Goal: Information Seeking & Learning: Find specific fact

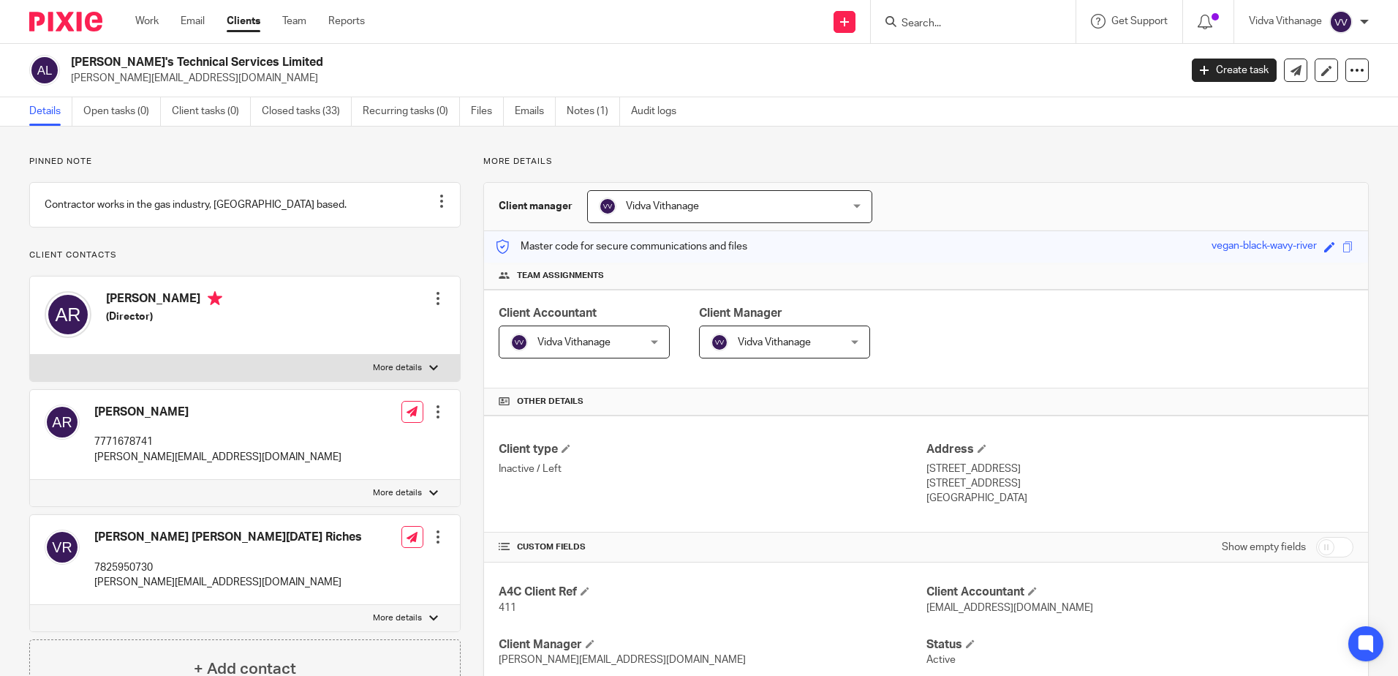
click at [940, 18] on input "Search" at bounding box center [966, 24] width 132 height 13
click at [945, 22] on input "Search" at bounding box center [966, 24] width 132 height 13
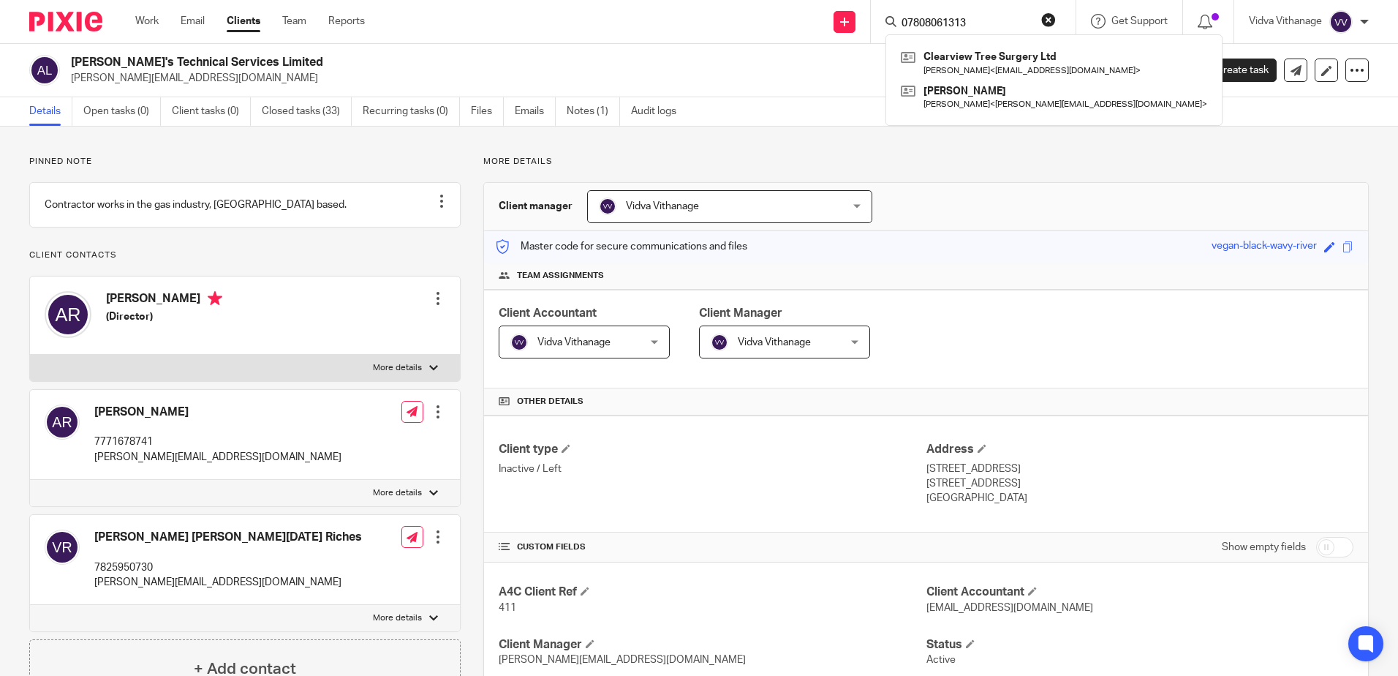
type input "07808061313"
click at [998, 238] on div "Master code for secure communications and files vegan-black-wavy-river Save veg…" at bounding box center [926, 246] width 884 height 31
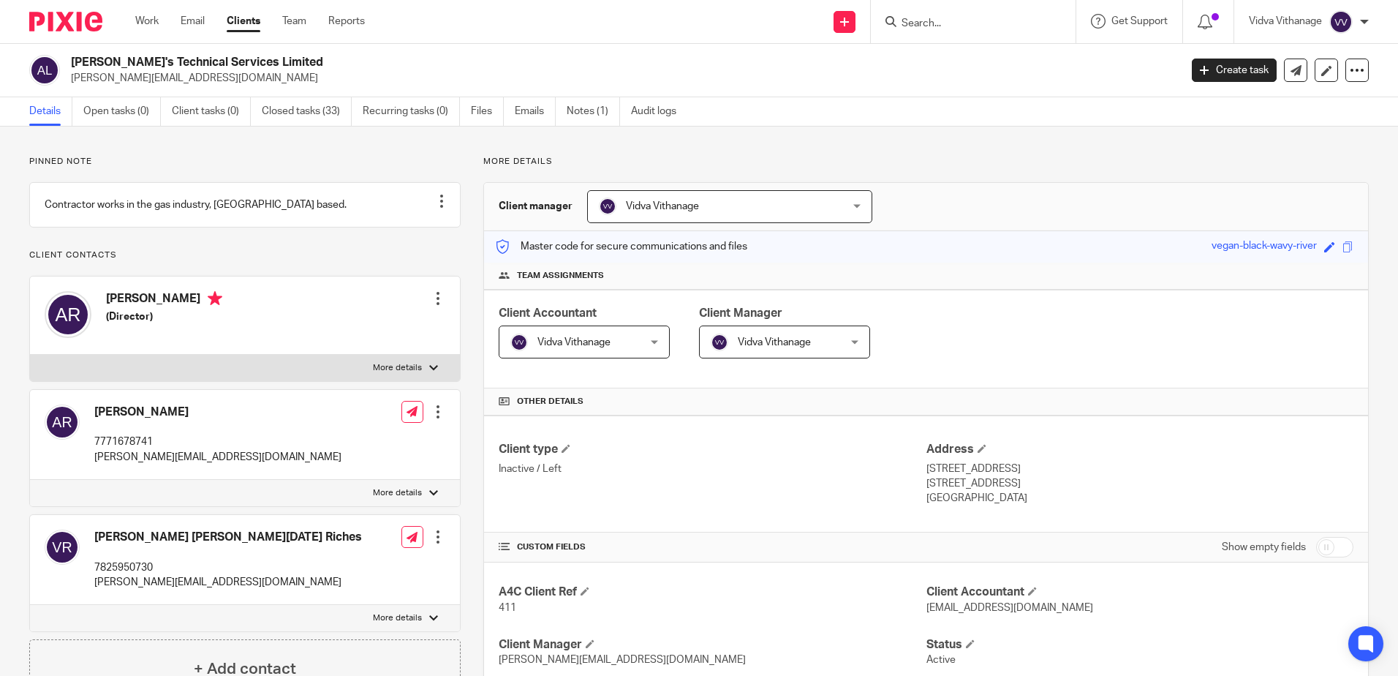
click at [974, 9] on div at bounding box center [973, 21] width 205 height 43
click at [973, 19] on input "Search" at bounding box center [966, 24] width 132 height 13
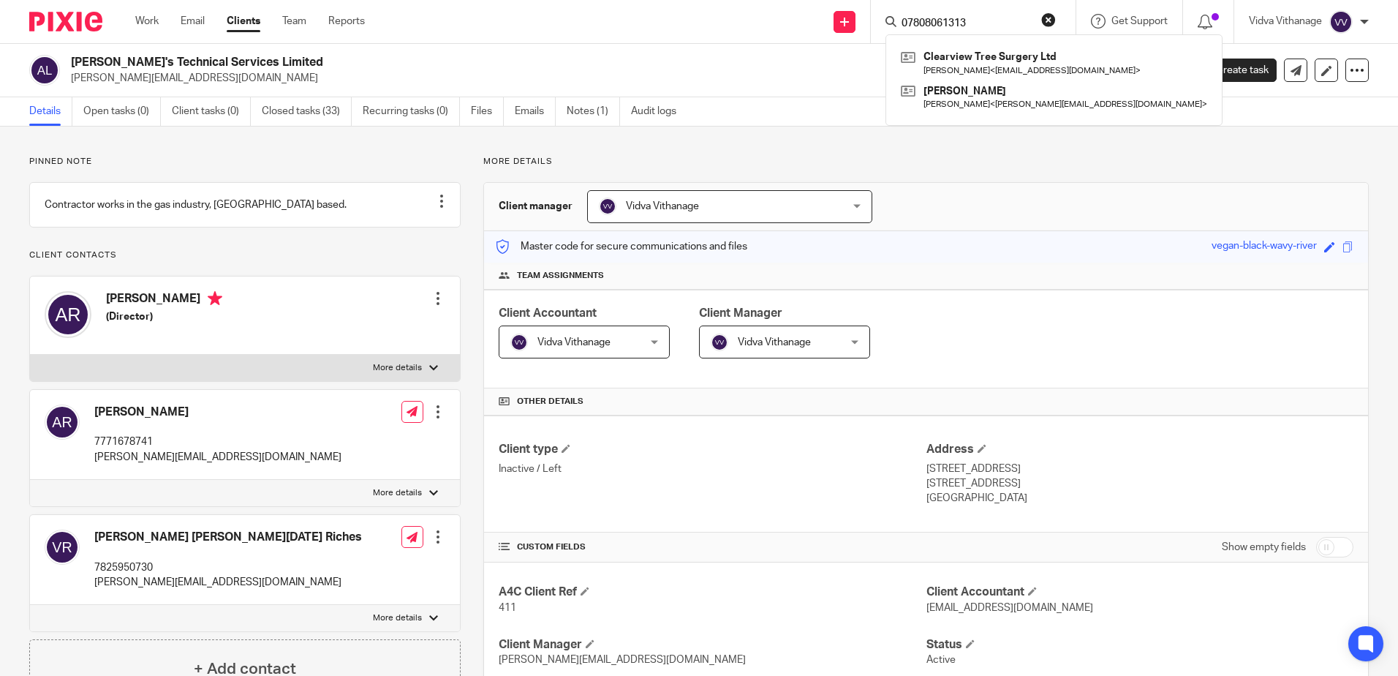
drag, startPoint x: 997, startPoint y: 23, endPoint x: 897, endPoint y: 23, distance: 100.2
click at [897, 23] on div "07808061313" at bounding box center [971, 21] width 170 height 18
type input "07808061313"
click at [1051, 13] on button "reset" at bounding box center [1048, 19] width 15 height 15
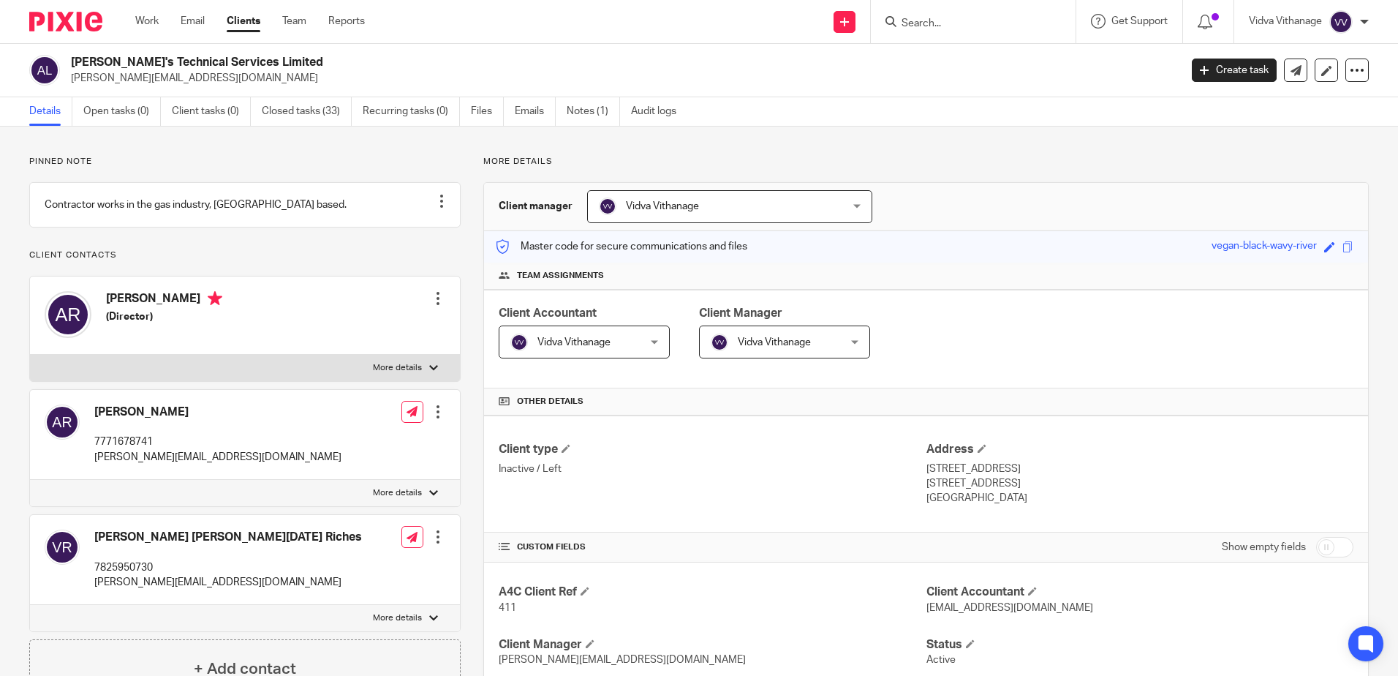
click at [973, 25] on input "Search" at bounding box center [966, 24] width 132 height 13
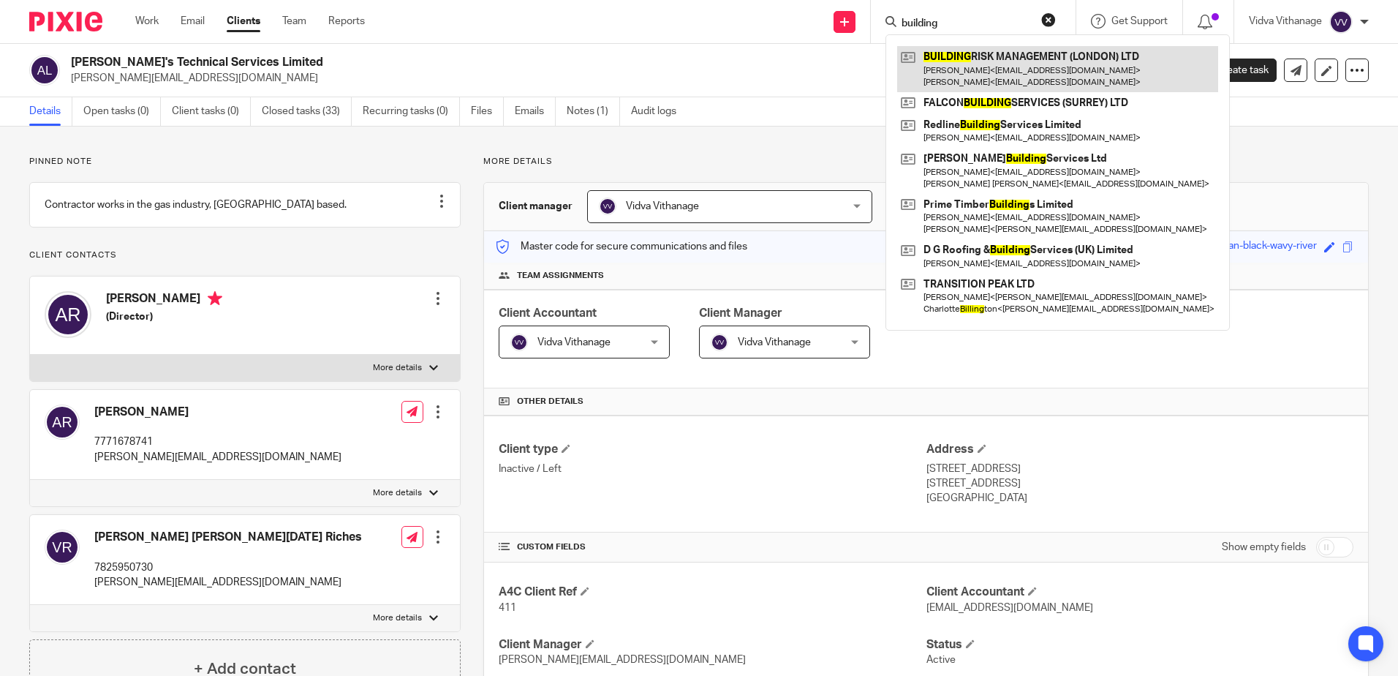
type input "building"
click at [986, 62] on link at bounding box center [1057, 68] width 321 height 45
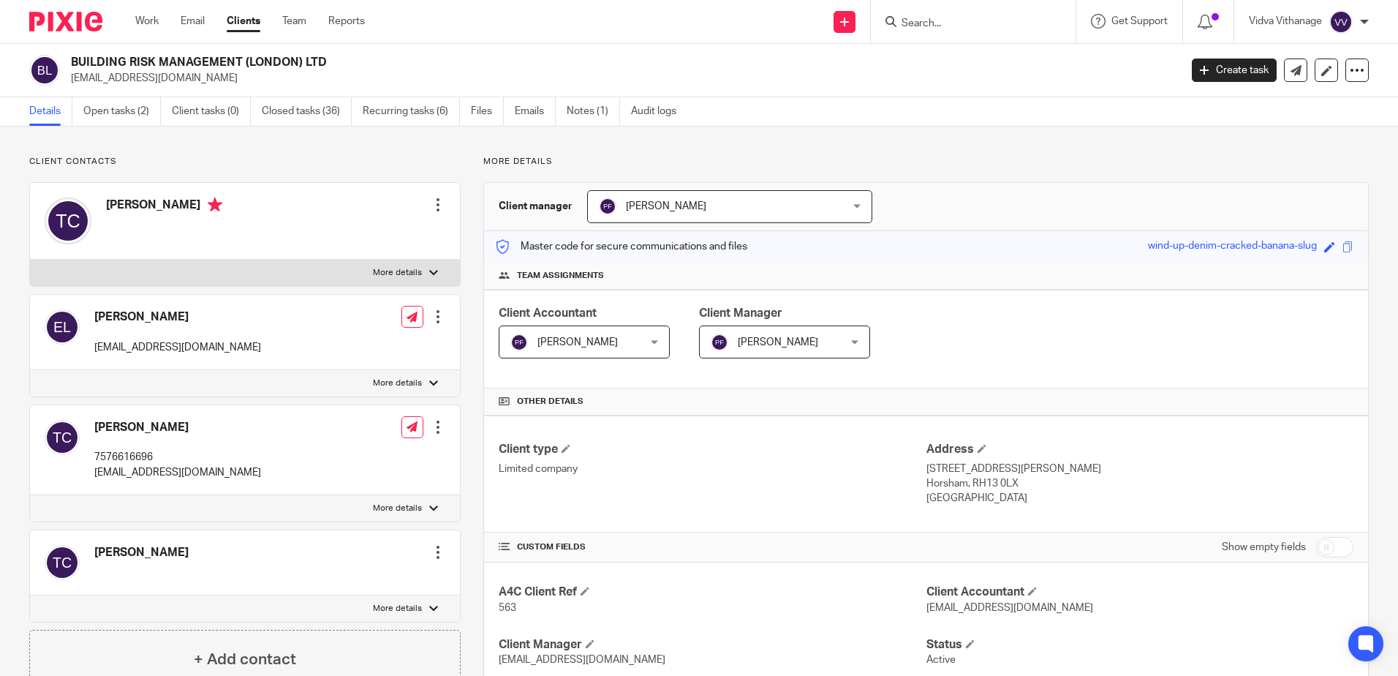
click at [144, 456] on p "7576616696" at bounding box center [177, 457] width 167 height 15
click at [704, 524] on div "Client type Limited company Address [STREET_ADDRESS][PERSON_NAME] [PERSON_NAME]…" at bounding box center [926, 473] width 884 height 117
click at [594, 120] on link "Notes (1)" at bounding box center [593, 111] width 53 height 29
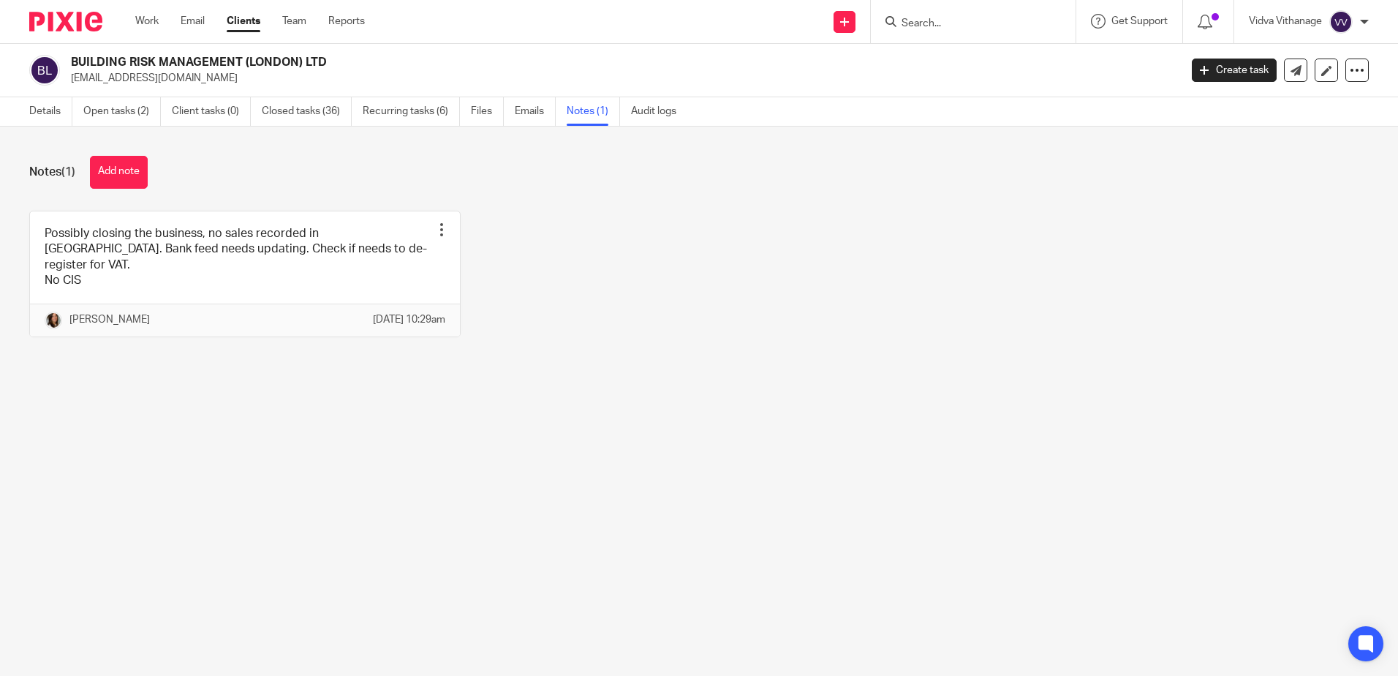
click at [512, 110] on ul "Details Open tasks (2) Client tasks (0) Closed tasks (36) Recurring tasks (6) F…" at bounding box center [363, 111] width 669 height 29
click at [524, 110] on link "Emails" at bounding box center [535, 111] width 41 height 29
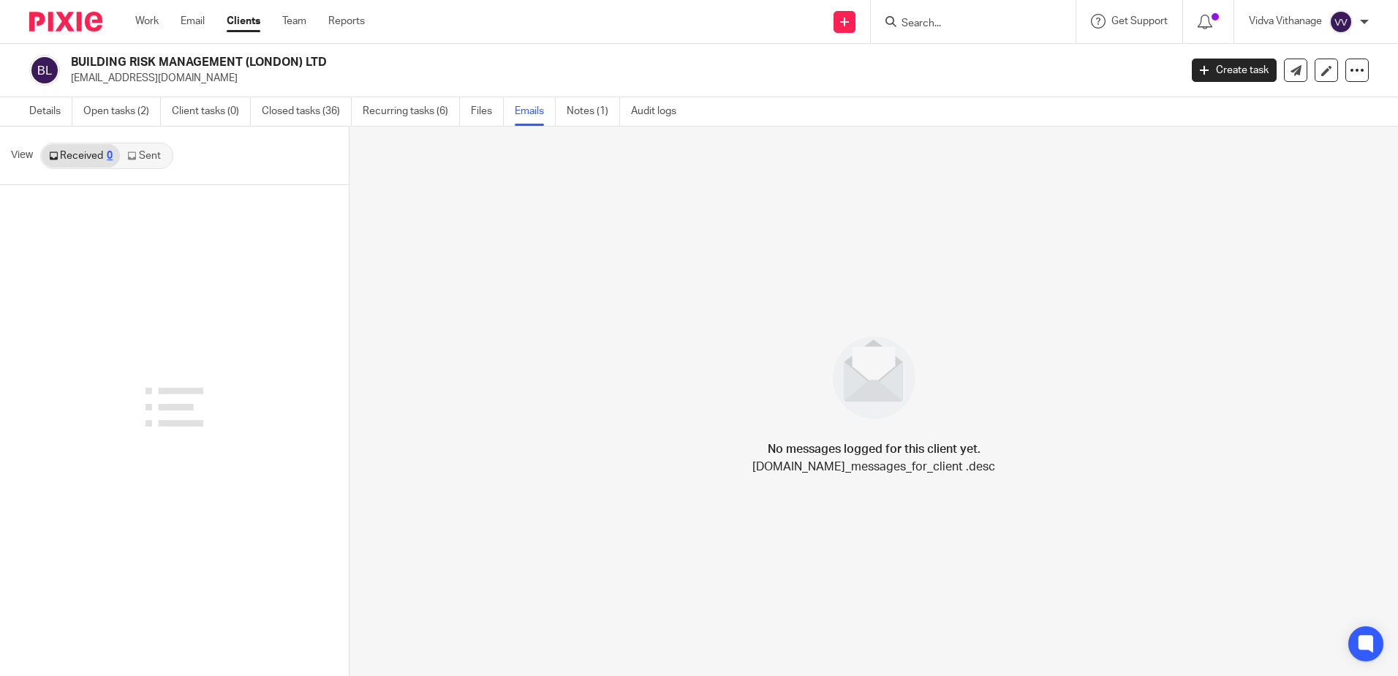
click at [147, 158] on link "Sent" at bounding box center [145, 155] width 51 height 23
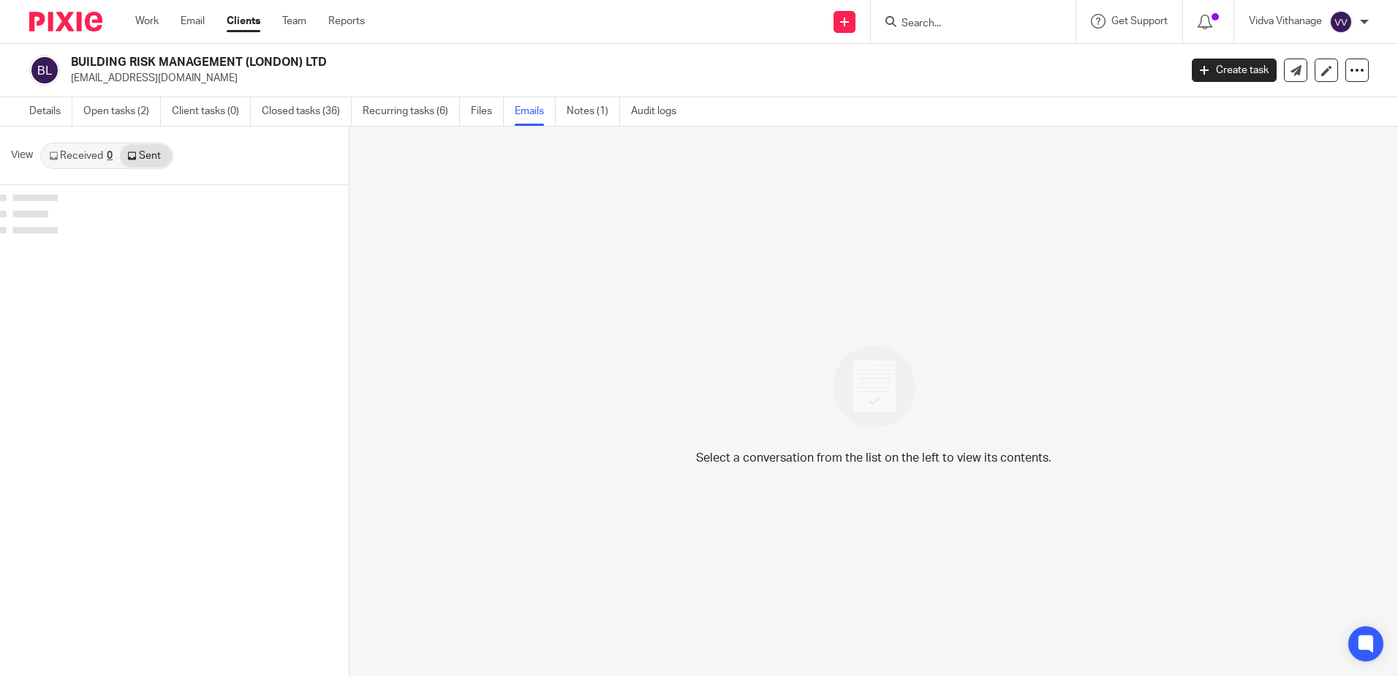
click at [147, 158] on link "Sent" at bounding box center [145, 155] width 51 height 23
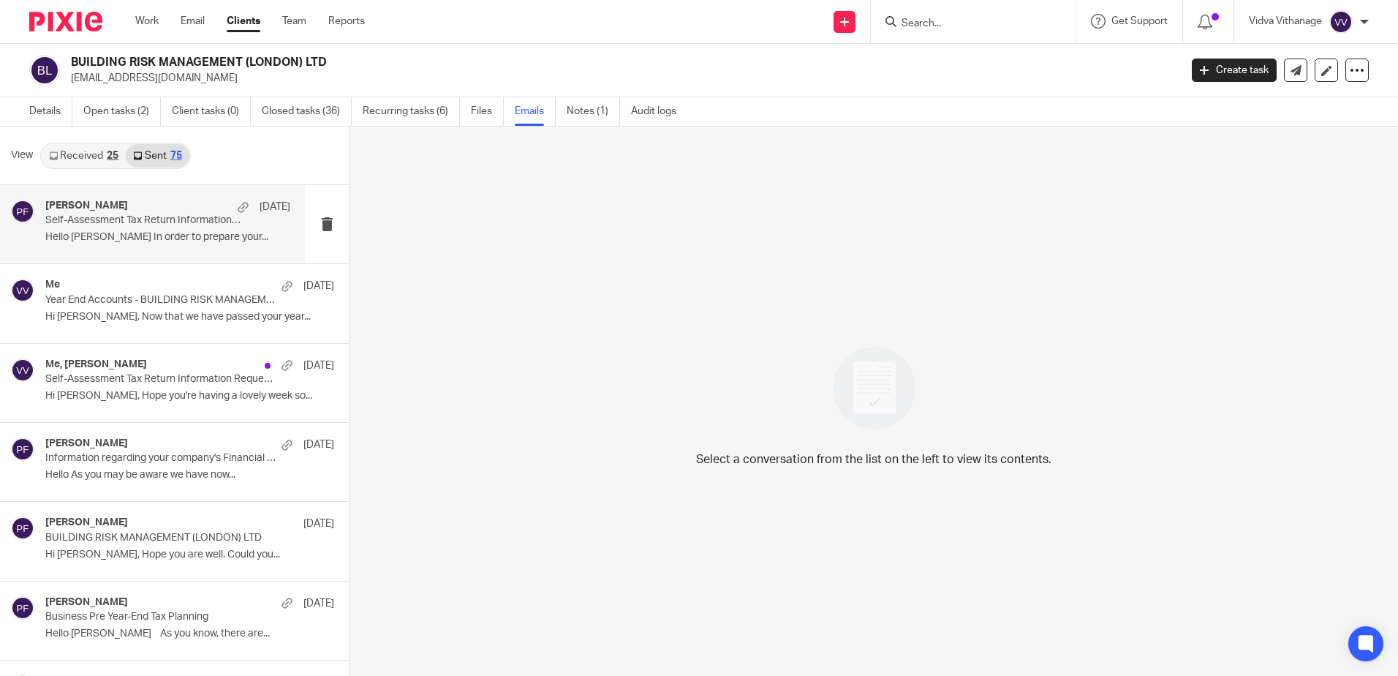
click at [159, 247] on div "Pasan Fernando 16 Jul Self-Assessment Tax Return Information Request 2024/25 He…" at bounding box center [167, 224] width 245 height 49
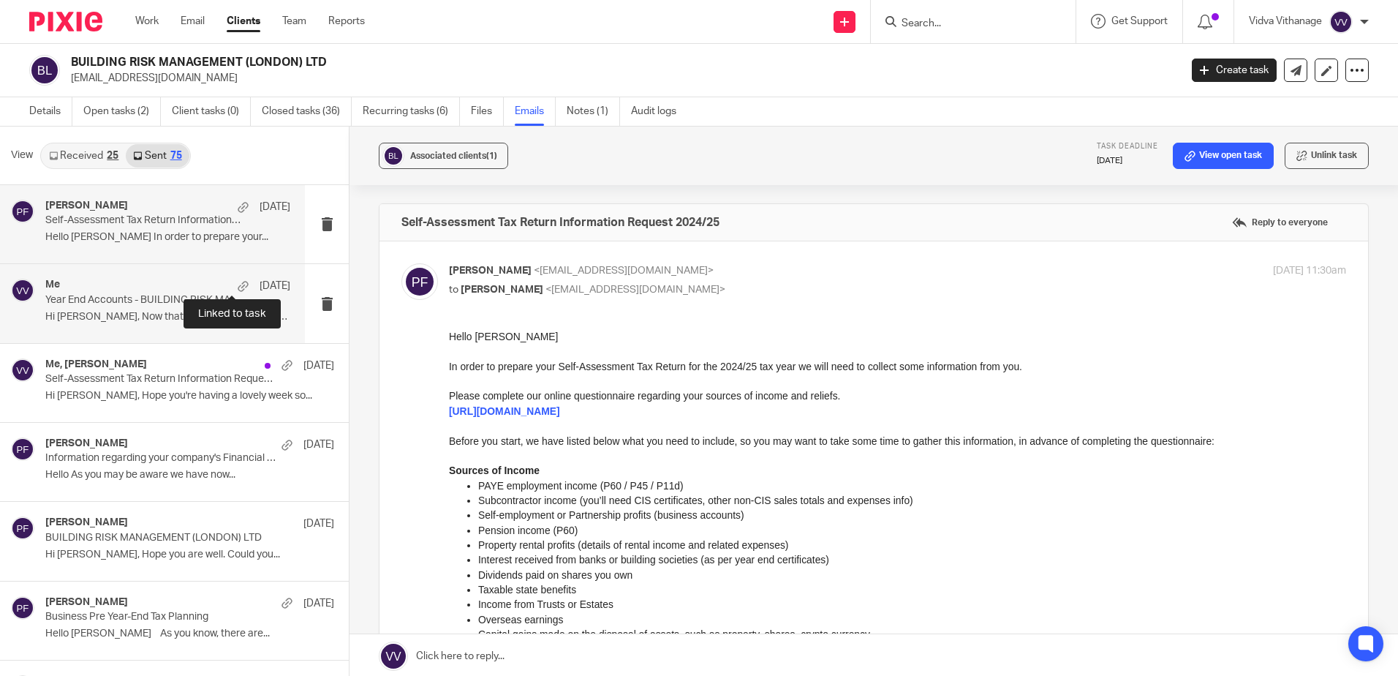
click at [197, 303] on p "Year End Accounts - BUILDING RISK MANAGEMENT (LONDON) LTD" at bounding box center [143, 300] width 196 height 12
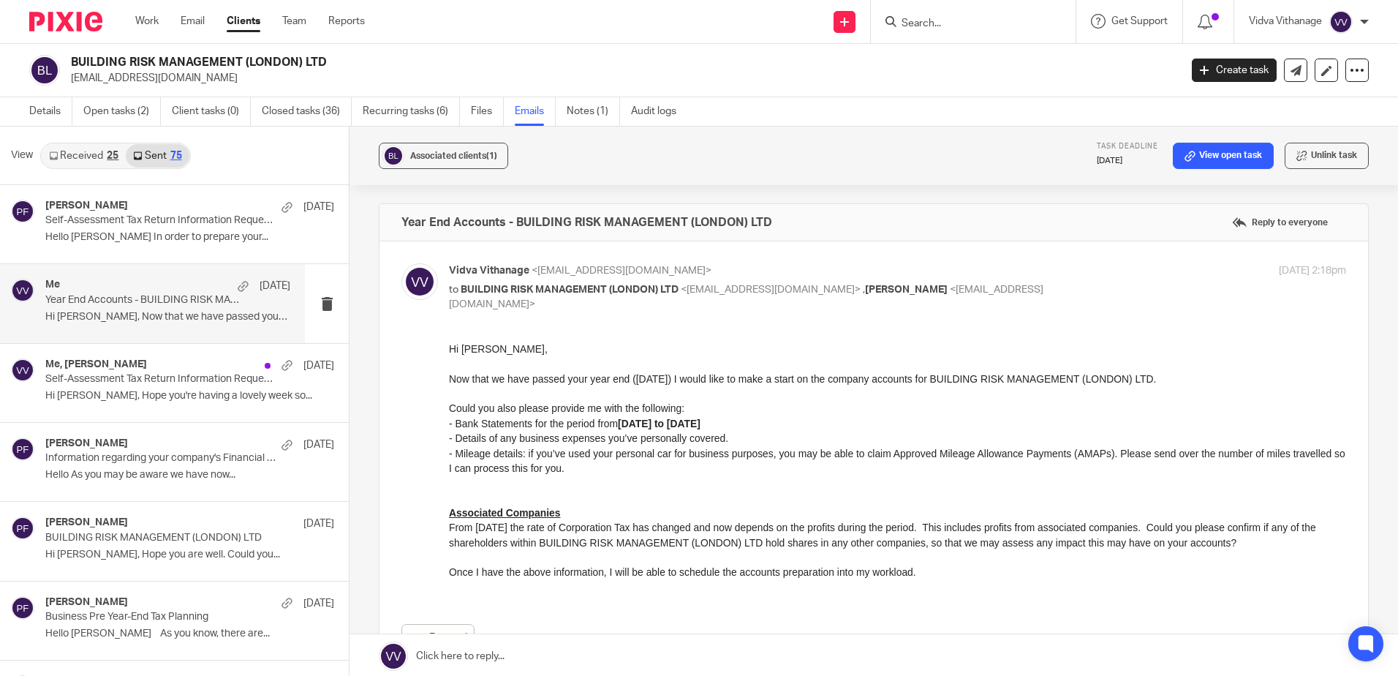
scroll to position [41, 0]
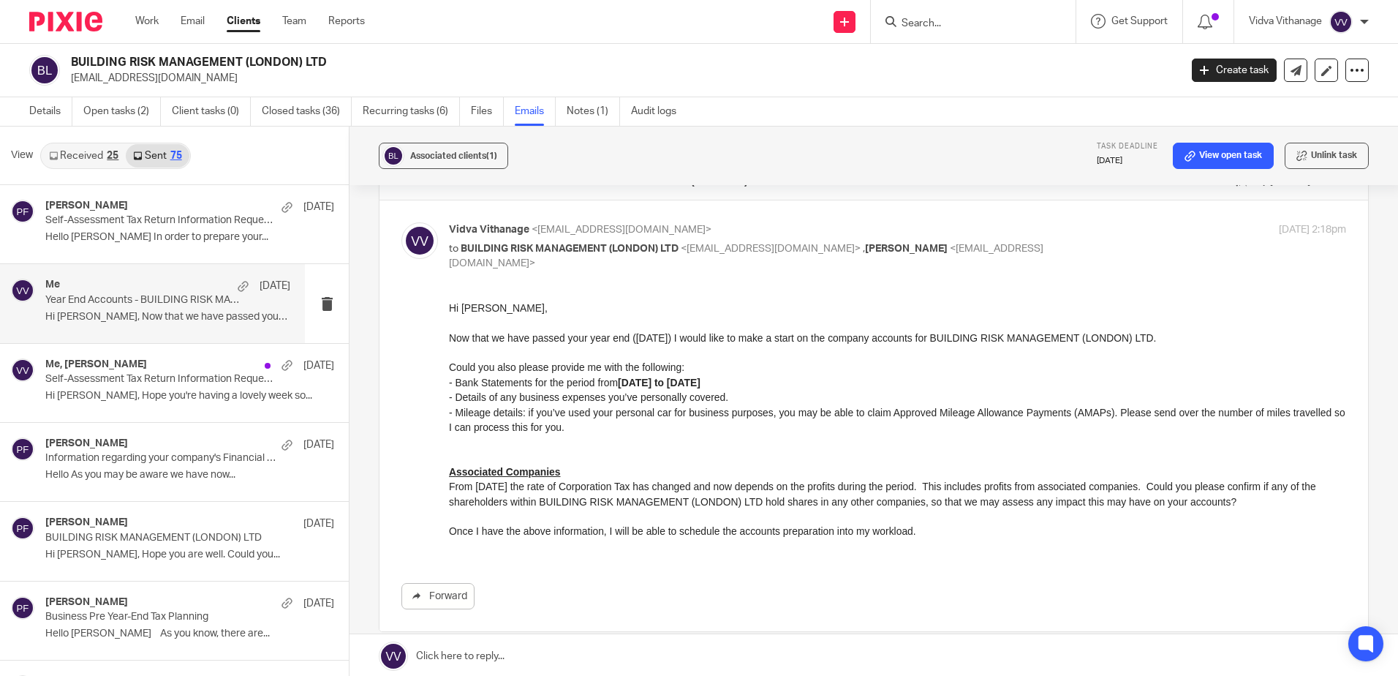
click at [588, 434] on p at bounding box center [897, 441] width 897 height 15
drag, startPoint x: 753, startPoint y: 389, endPoint x: 474, endPoint y: 387, distance: 279.4
click at [475, 388] on div "Hi Tom, Now that we have passed your year end (31 May 2025) I would like to mak…" at bounding box center [897, 426] width 897 height 253
drag, startPoint x: 720, startPoint y: 396, endPoint x: 881, endPoint y: 678, distance: 324.9
click at [449, 377] on html "Hi Tom, Now that we have passed your year end (31 May 2025) I would like to mak…" at bounding box center [897, 426] width 897 height 253
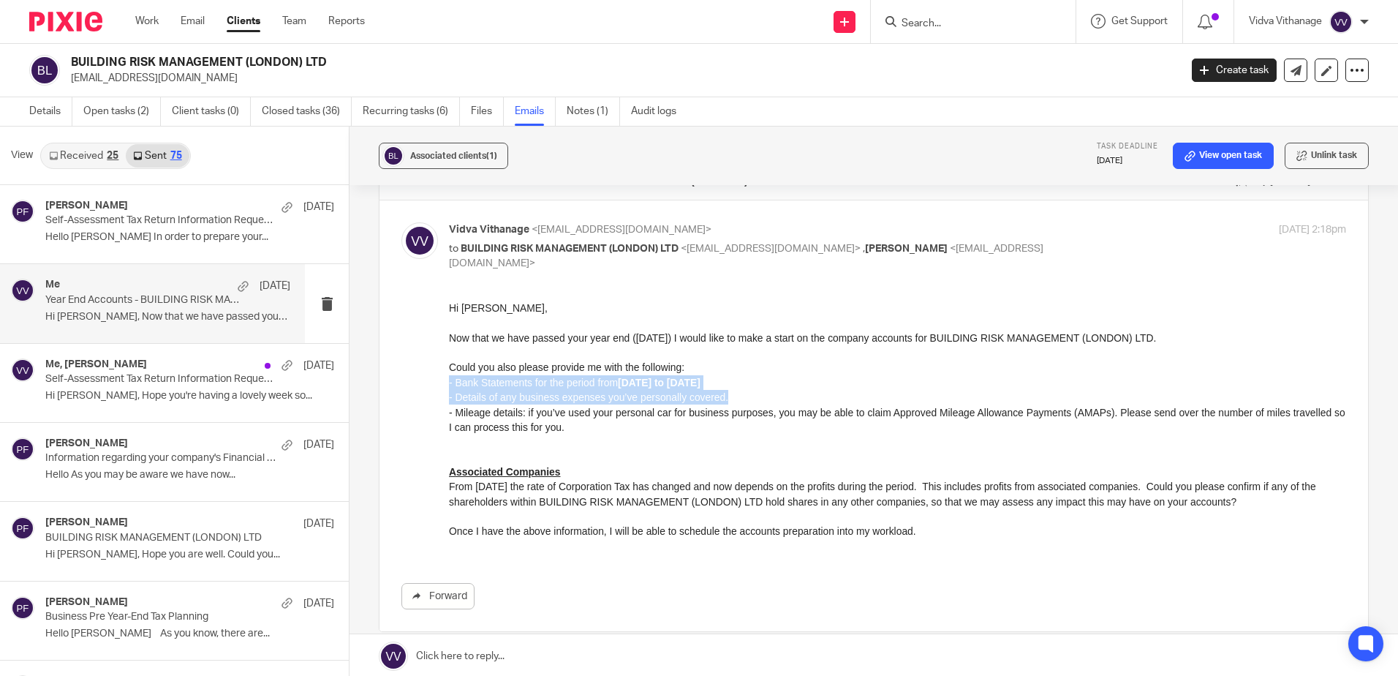
copy div "- Bank Statements for the period from 1st June 2024 to 31st May 2025 - Details …"
